Goal: Check status: Check status

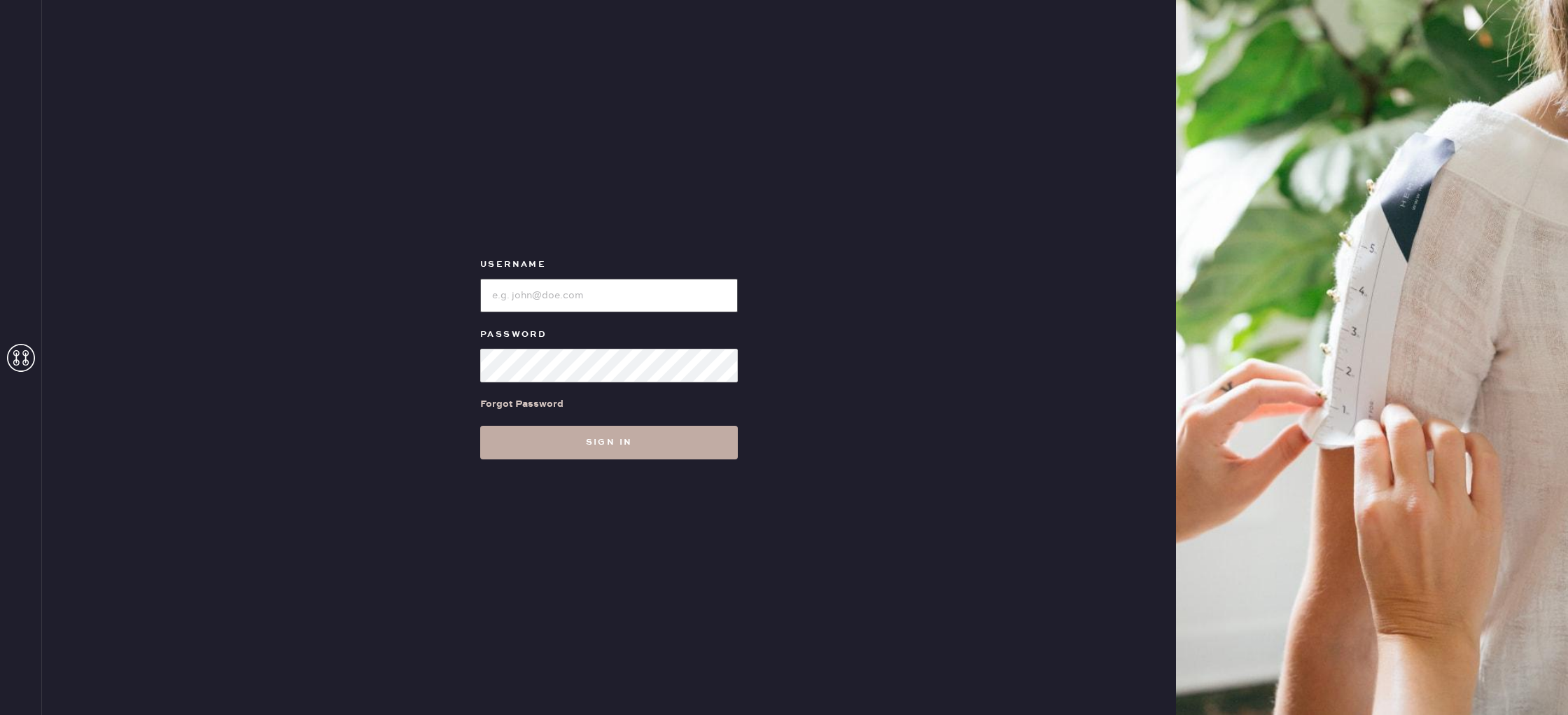
type input "reformationhydepark"
click at [611, 434] on button "Sign in" at bounding box center [608, 442] width 257 height 34
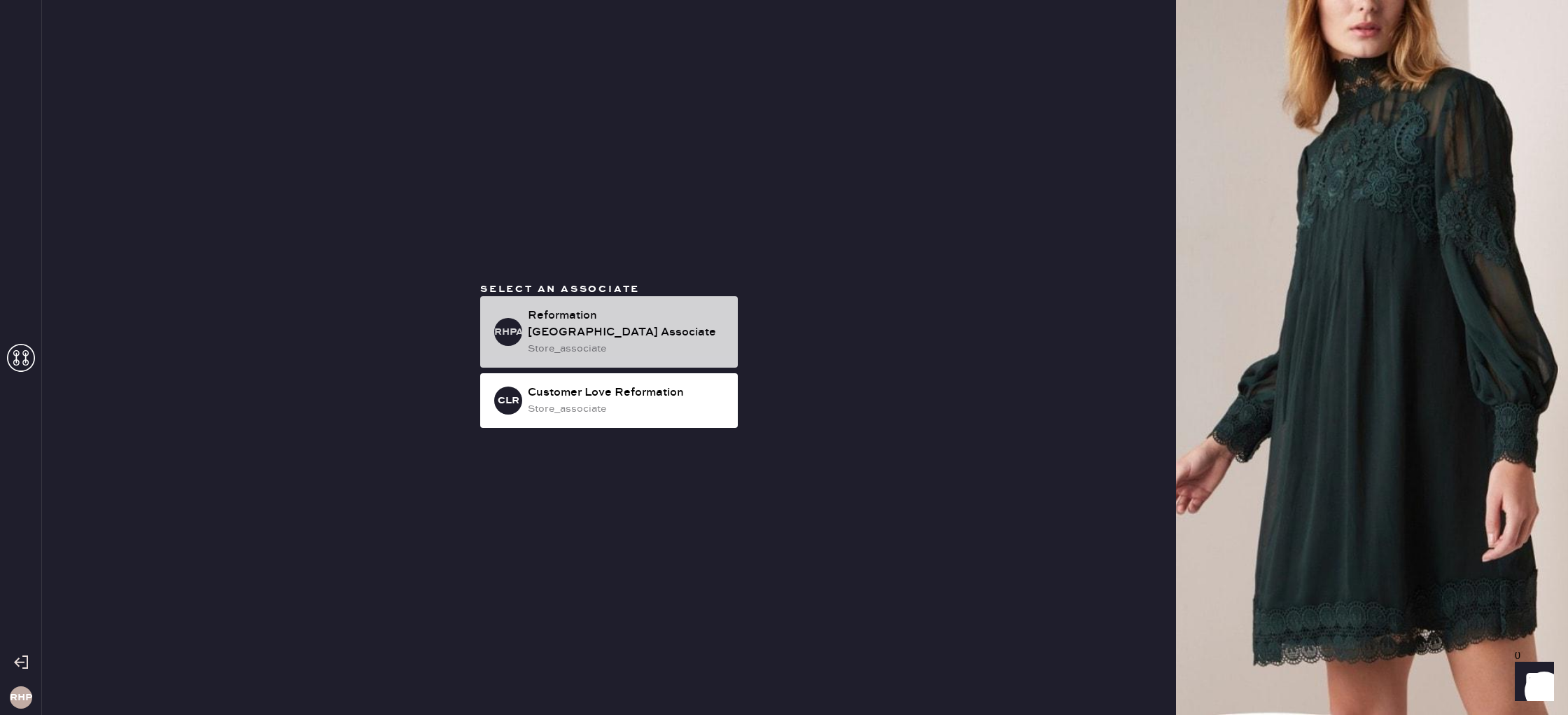
click at [584, 318] on div "Reformation [GEOGRAPHIC_DATA] Associate" at bounding box center [627, 324] width 199 height 34
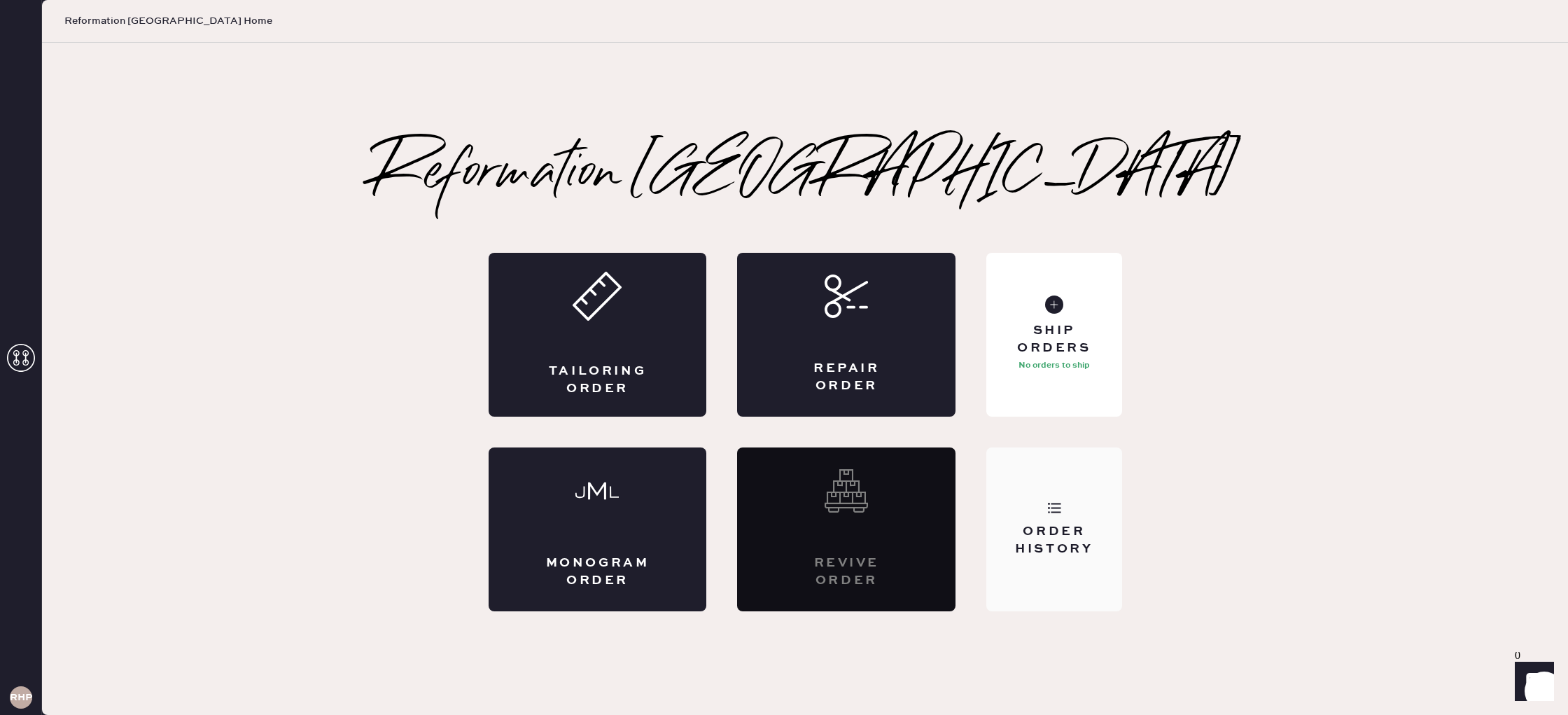
click at [1091, 525] on div "Order History" at bounding box center [1053, 540] width 113 height 35
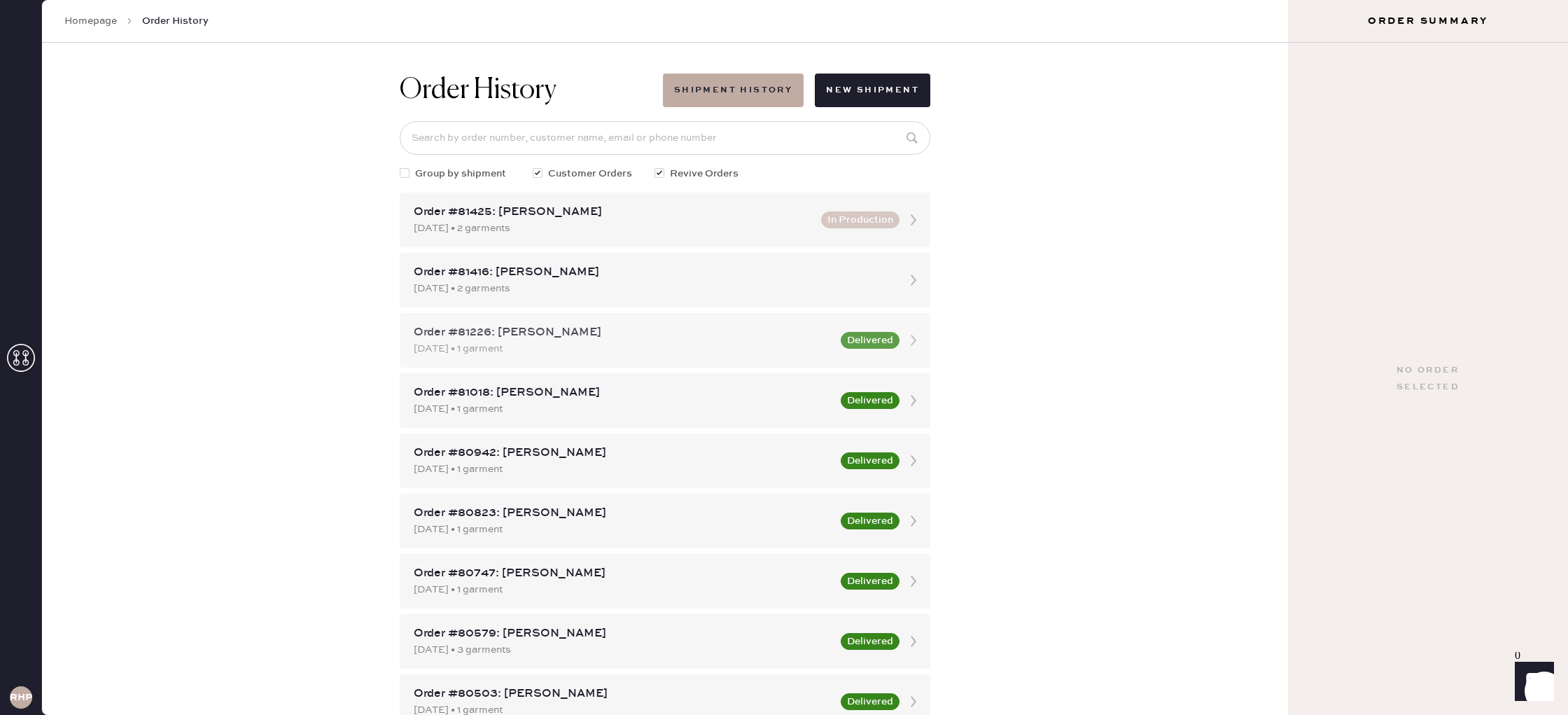
click at [584, 340] on div "Order #81226: [PERSON_NAME]" at bounding box center [622, 332] width 419 height 17
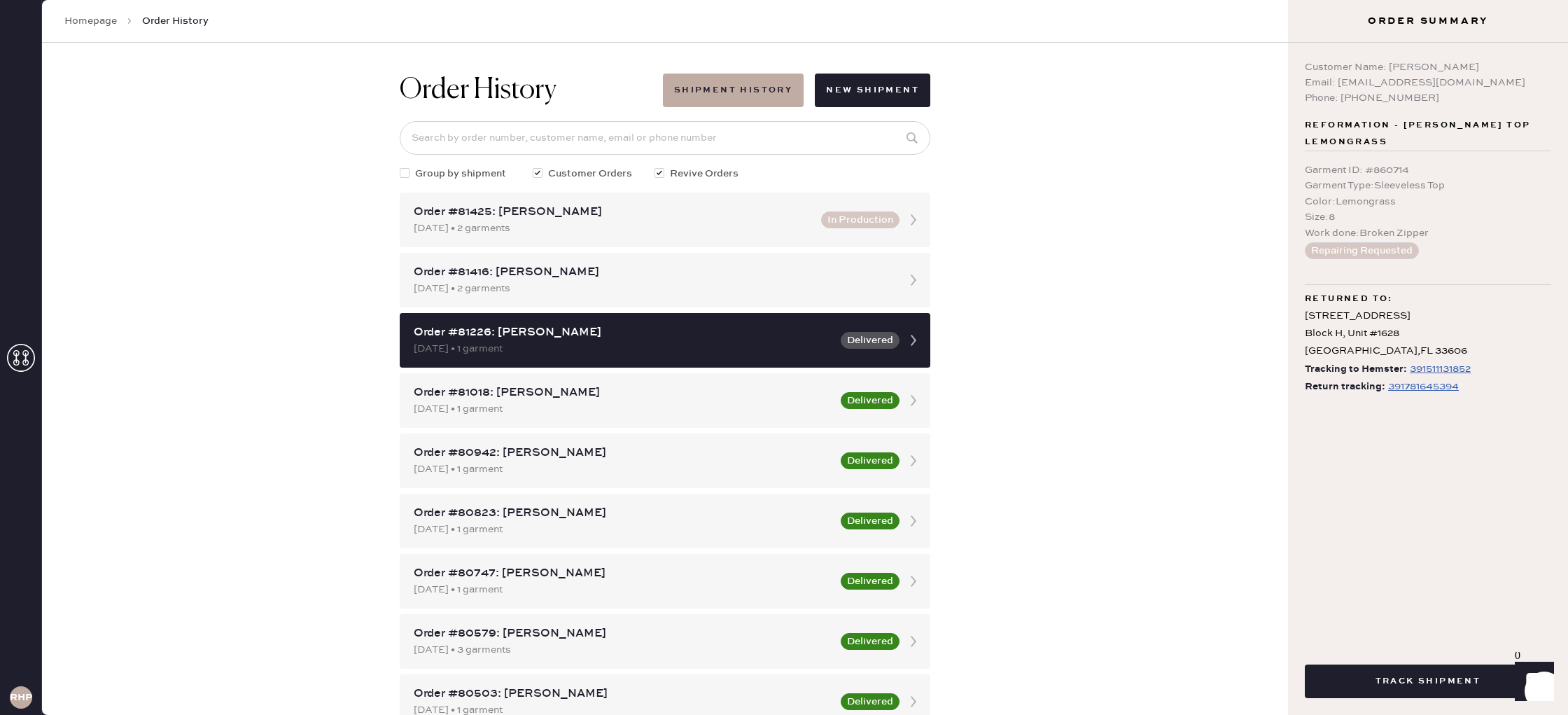
click at [158, 25] on span "Order History" at bounding box center [175, 21] width 66 height 14
click at [96, 16] on link "Homepage" at bounding box center [90, 21] width 52 height 14
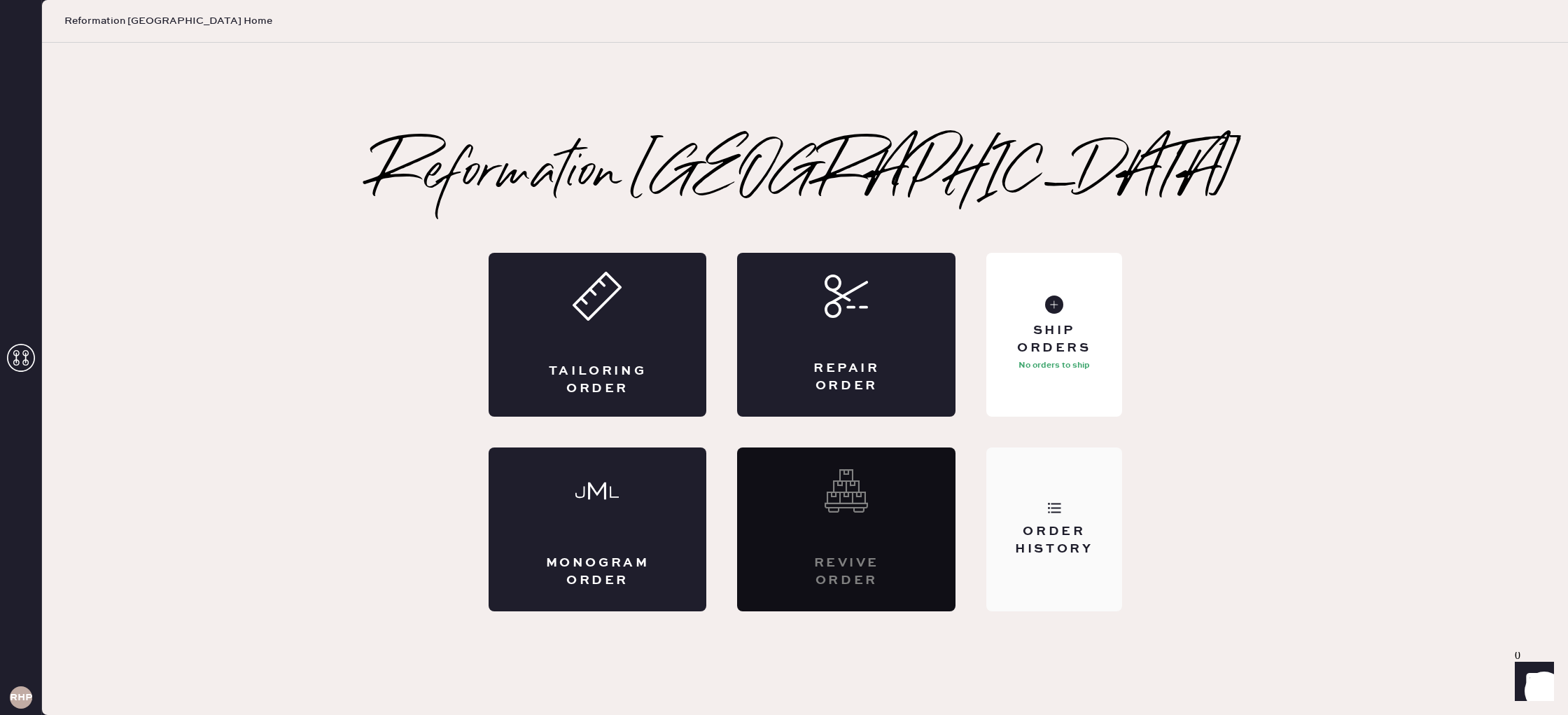
click at [1002, 511] on div "Order History" at bounding box center [1053, 528] width 135 height 163
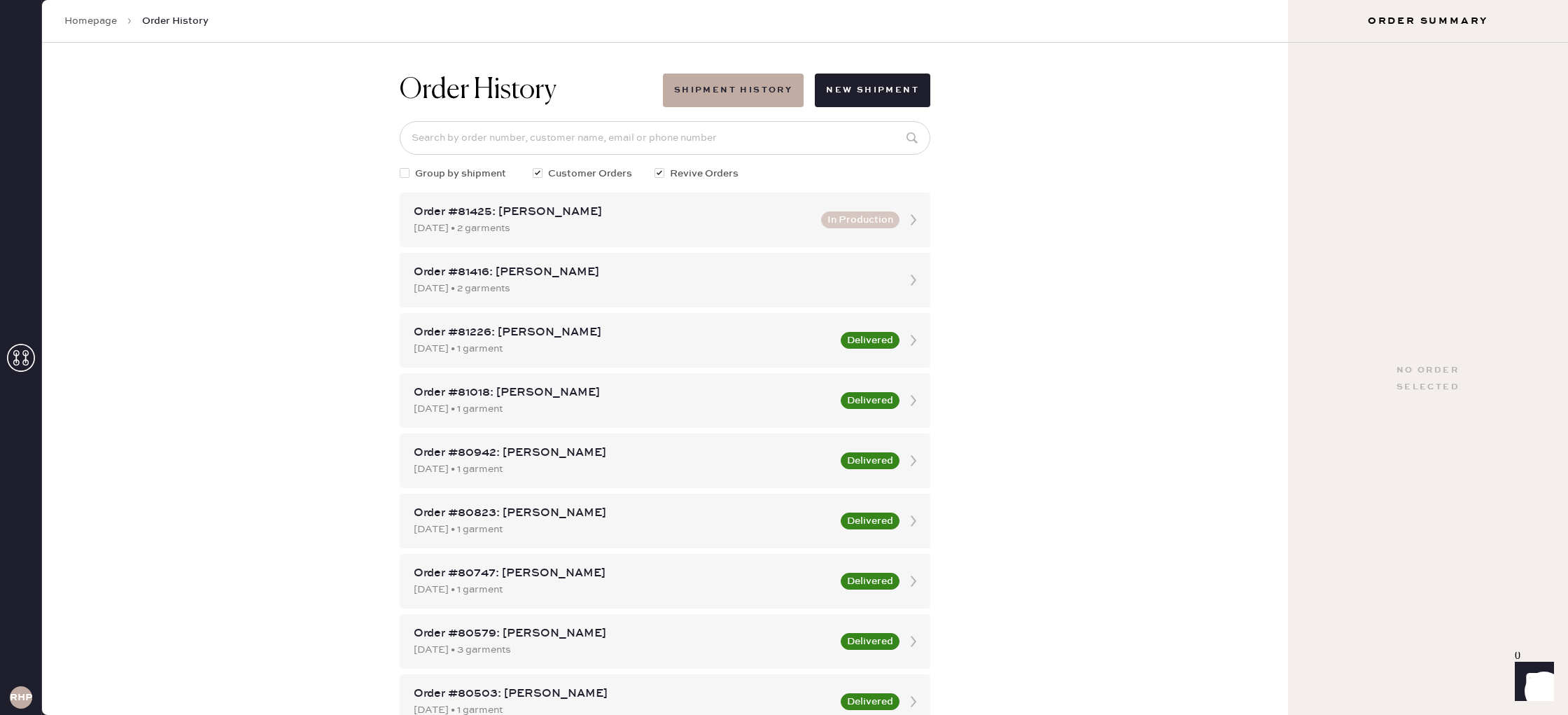
scroll to position [4, 0]
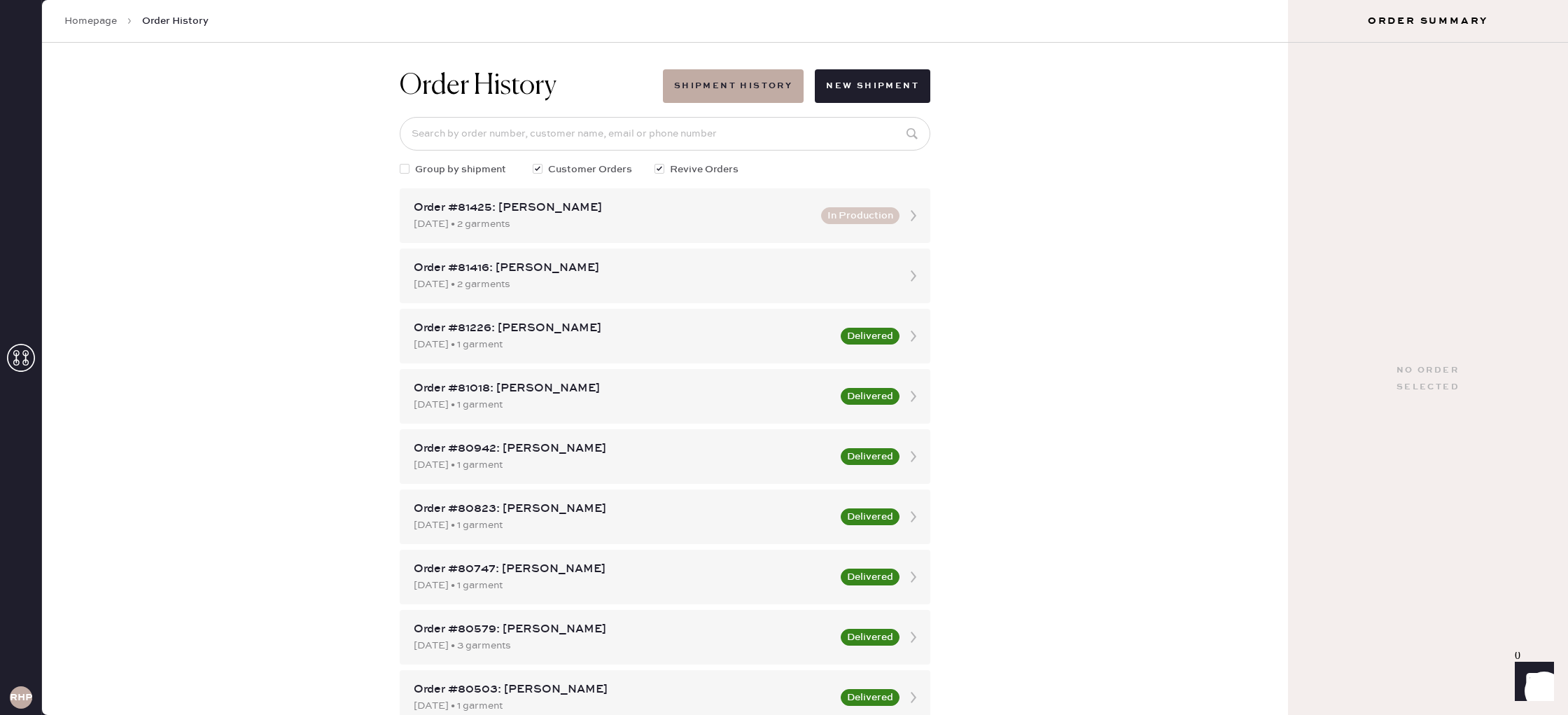
click at [20, 696] on h3 "RHPA" at bounding box center [21, 697] width 22 height 10
